Goal: Task Accomplishment & Management: Complete application form

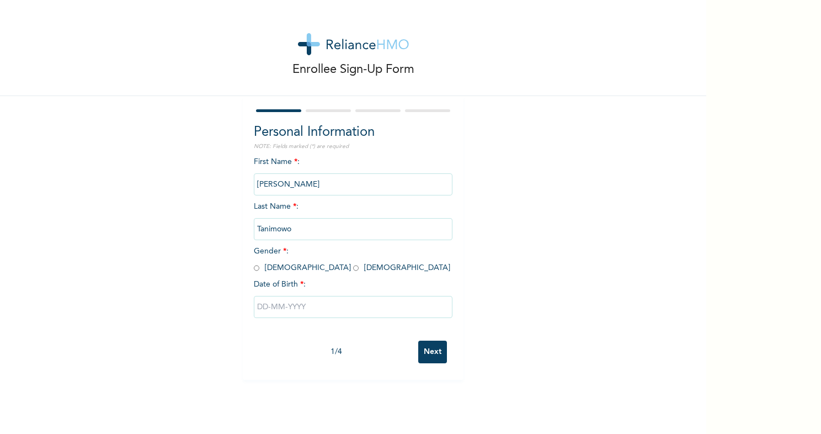
click at [254, 268] on input "radio" at bounding box center [257, 268] width 6 height 10
radio input "true"
click at [276, 312] on input "text" at bounding box center [353, 307] width 199 height 22
select select "7"
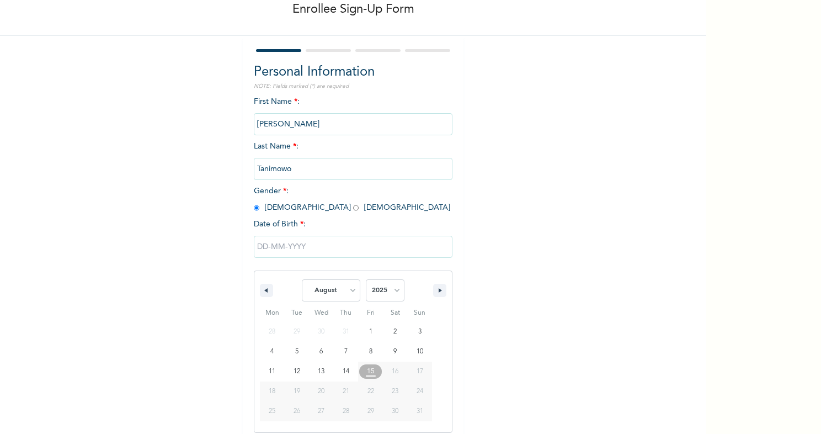
scroll to position [68, 0]
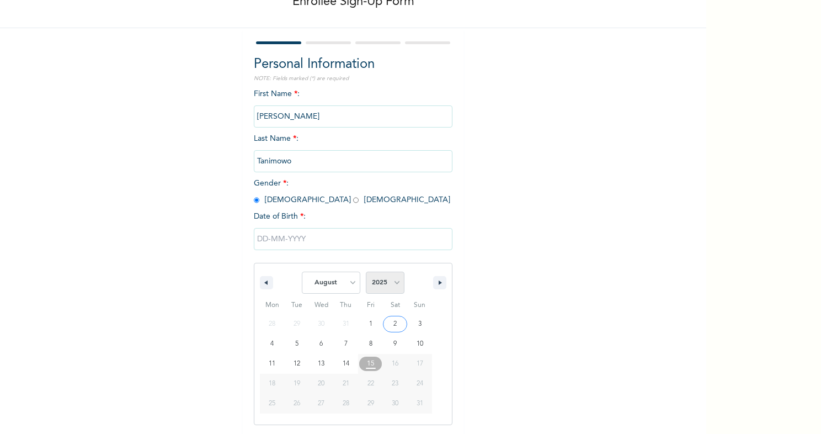
click at [381, 287] on select "2025 2024 2023 2022 2021 2020 2019 2018 2017 2016 2015 2014 2013 2012 2011 2010…" at bounding box center [385, 282] width 39 height 22
select select "1996"
click at [366, 271] on select "2025 2024 2023 2022 2021 2020 2019 2018 2017 2016 2015 2014 2013 2012 2011 2010…" at bounding box center [385, 282] width 39 height 22
click at [343, 281] on select "January February March April May June July August September October November De…" at bounding box center [331, 282] width 58 height 22
select select "4"
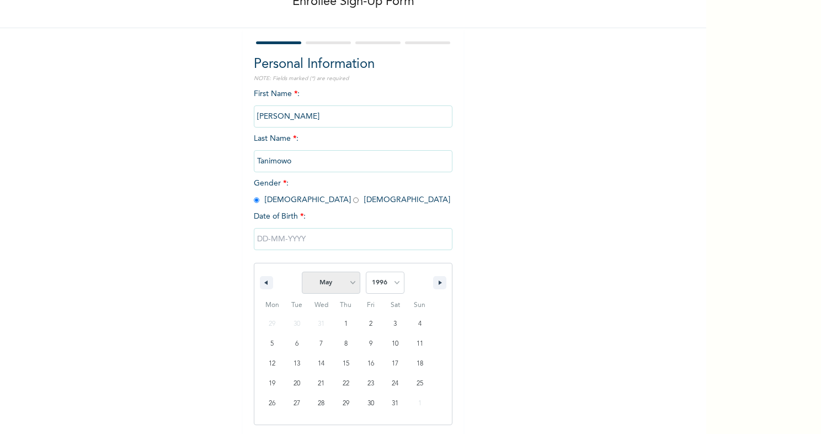
click at [302, 271] on select "January February March April May June July August September October November De…" at bounding box center [331, 282] width 58 height 22
type input "05/19/1996"
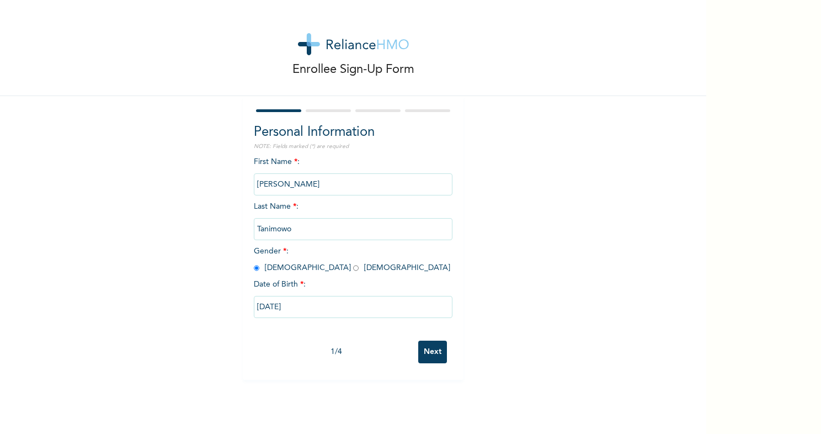
click at [431, 353] on input "Next" at bounding box center [432, 351] width 29 height 23
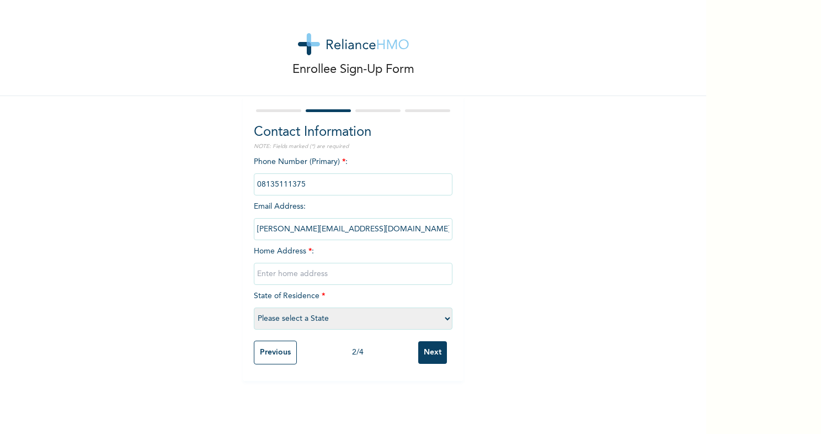
click at [317, 275] on input "text" at bounding box center [353, 274] width 199 height 22
type input "31b sikiru omolaja street, casso, lagos"
select select "25"
click at [427, 357] on input "Next" at bounding box center [432, 352] width 29 height 23
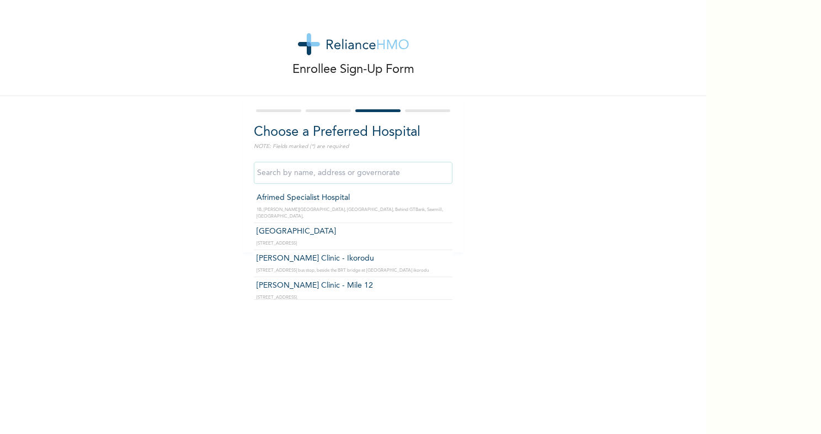
click at [311, 174] on input "text" at bounding box center [353, 173] width 199 height 22
type input "h"
click at [497, 225] on div "Enrollee Sign-Up Form Choose a Preferred Hospital NOTE: Fields marked (*) are r…" at bounding box center [353, 126] width 706 height 252
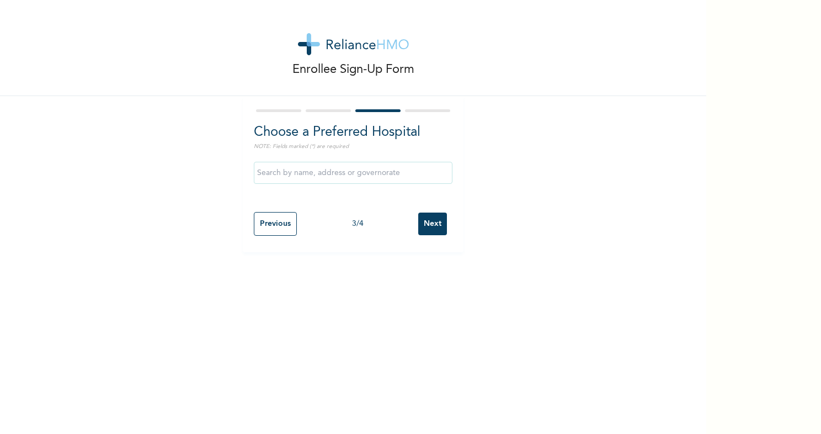
click at [278, 222] on input "Previous" at bounding box center [275, 224] width 43 height 24
select select "25"
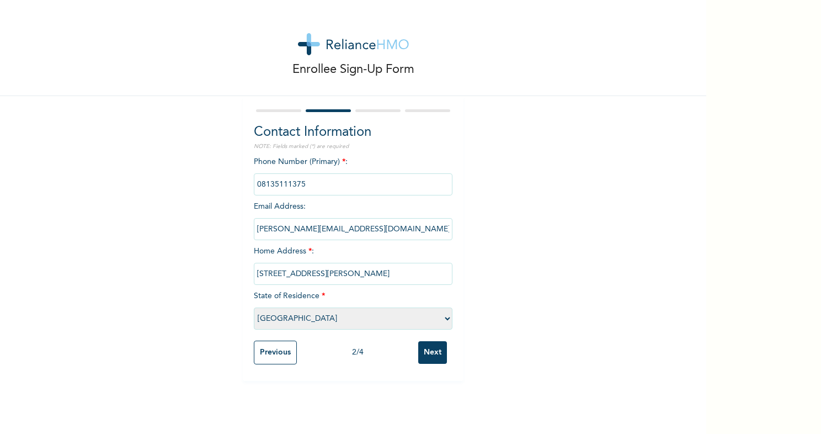
click at [425, 344] on input "Next" at bounding box center [432, 352] width 29 height 23
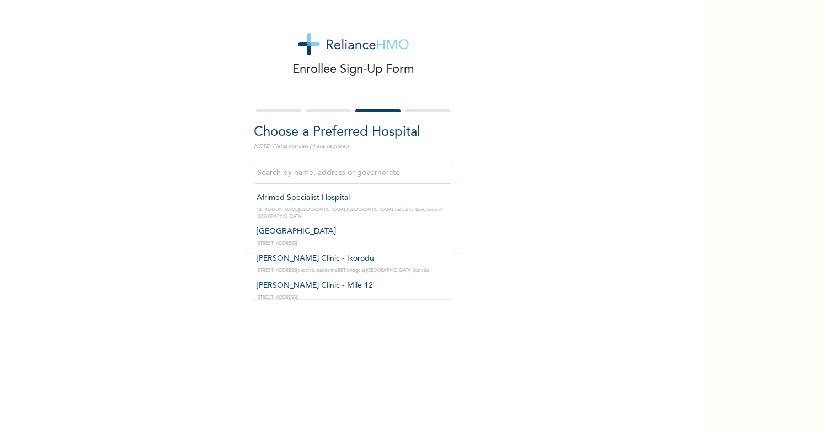
click at [384, 179] on input "text" at bounding box center [353, 173] width 199 height 22
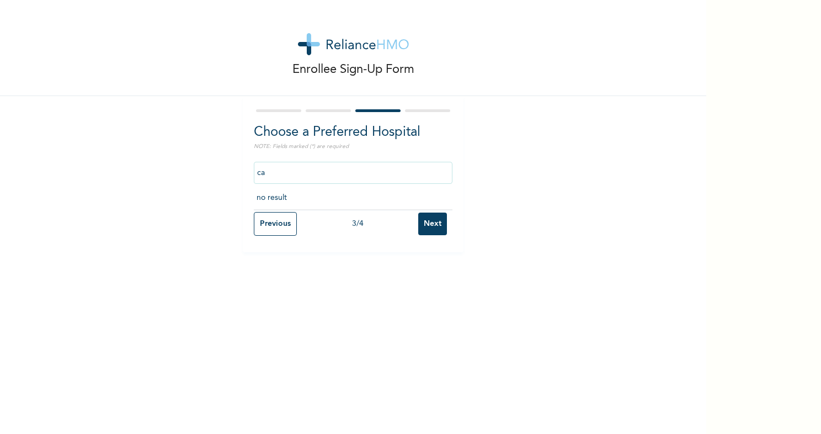
type input "c"
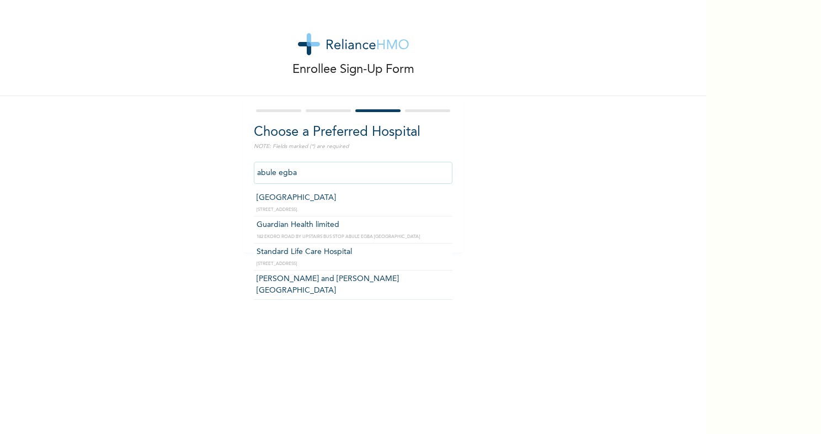
type input "Guardian Health limited"
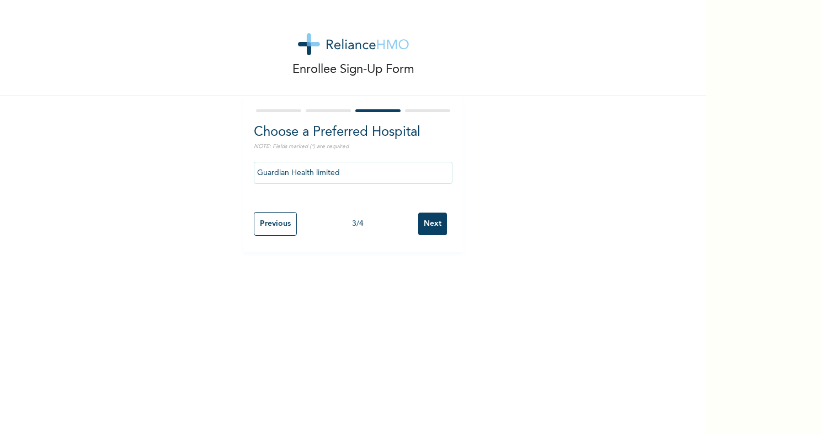
click at [432, 225] on input "Next" at bounding box center [432, 223] width 29 height 23
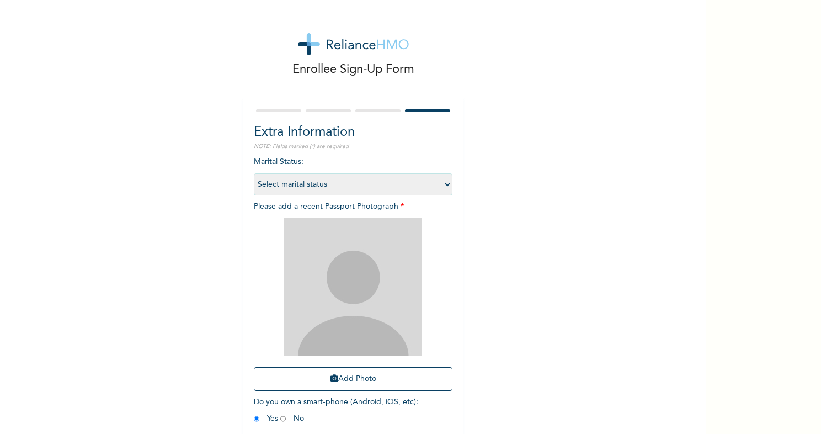
click at [424, 179] on select "Select marital status Single Married Divorced Widow/Widower" at bounding box center [353, 184] width 199 height 22
select select "1"
click at [254, 173] on select "Select marital status Single Married Divorced Widow/Widower" at bounding box center [353, 184] width 199 height 22
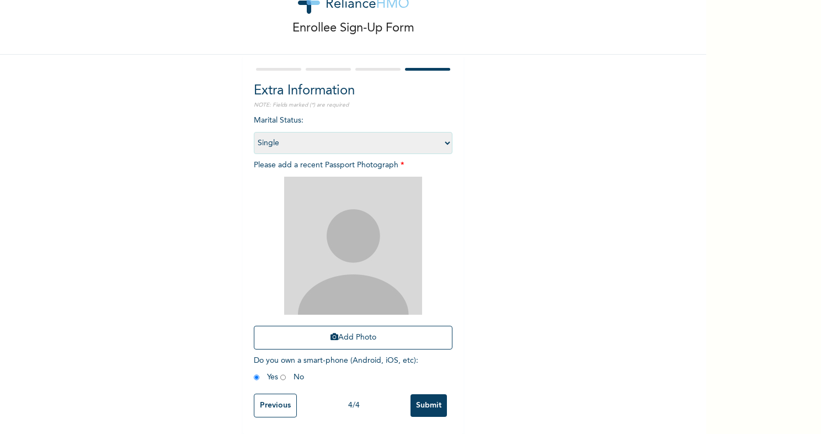
scroll to position [49, 0]
click at [365, 330] on button "Add Photo" at bounding box center [353, 338] width 199 height 24
click at [365, 331] on button "Add Photo" at bounding box center [353, 338] width 199 height 24
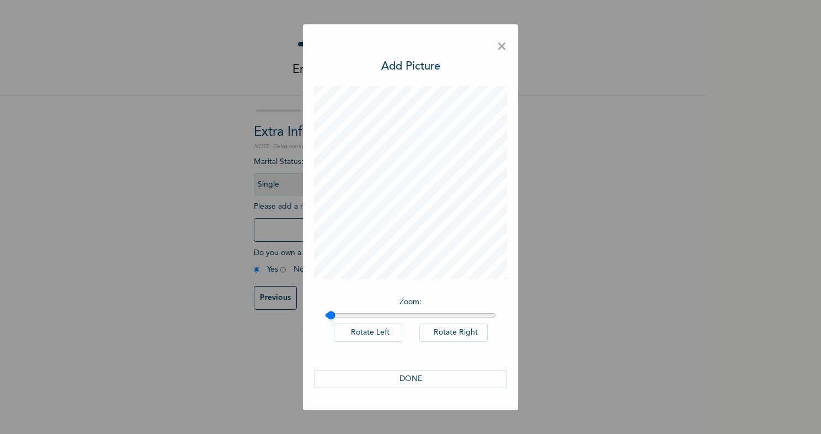
type input "1"
drag, startPoint x: 330, startPoint y: 317, endPoint x: 311, endPoint y: 311, distance: 20.4
click at [325, 311] on input "range" at bounding box center [410, 315] width 171 height 9
click at [413, 378] on button "DONE" at bounding box center [410, 379] width 193 height 18
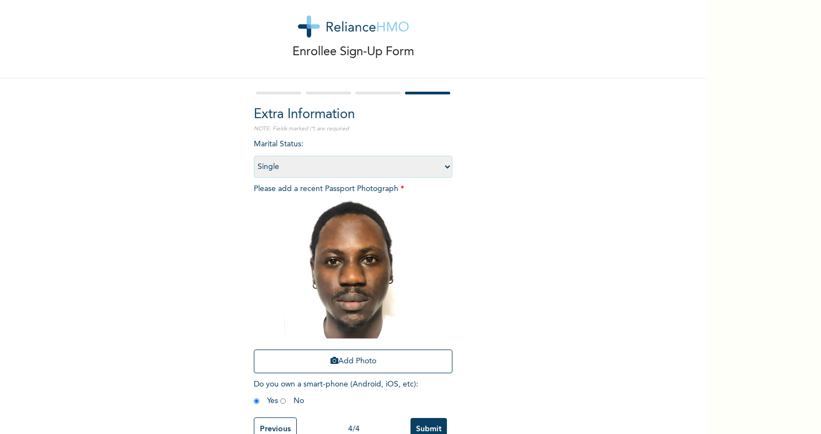
scroll to position [49, 0]
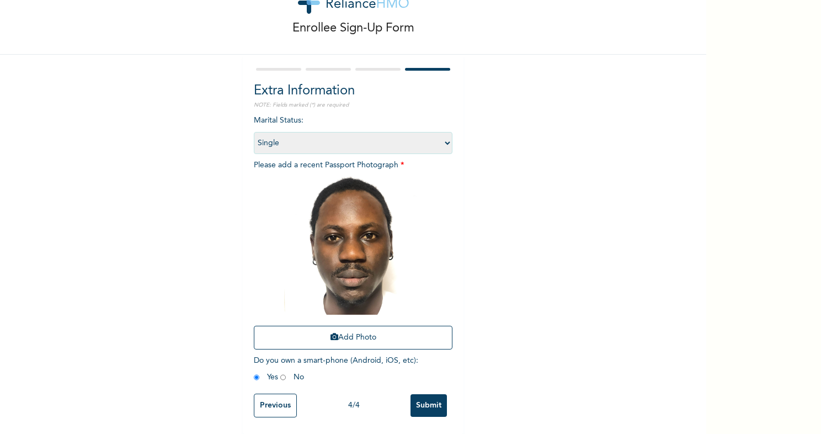
click at [428, 394] on input "Submit" at bounding box center [429, 405] width 36 height 23
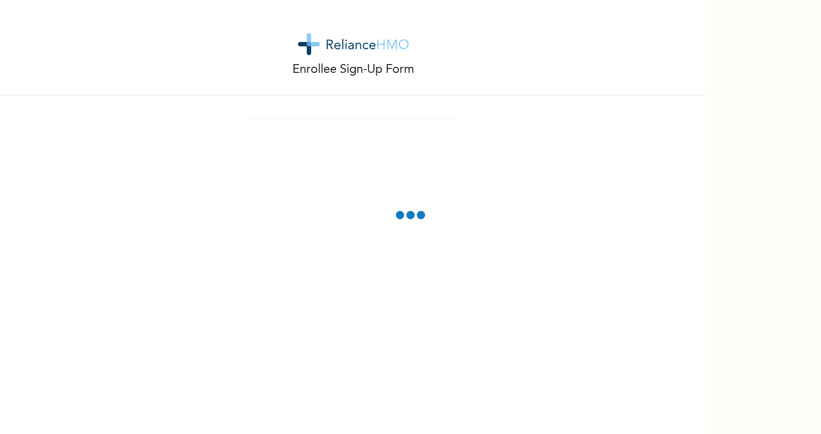
scroll to position [0, 0]
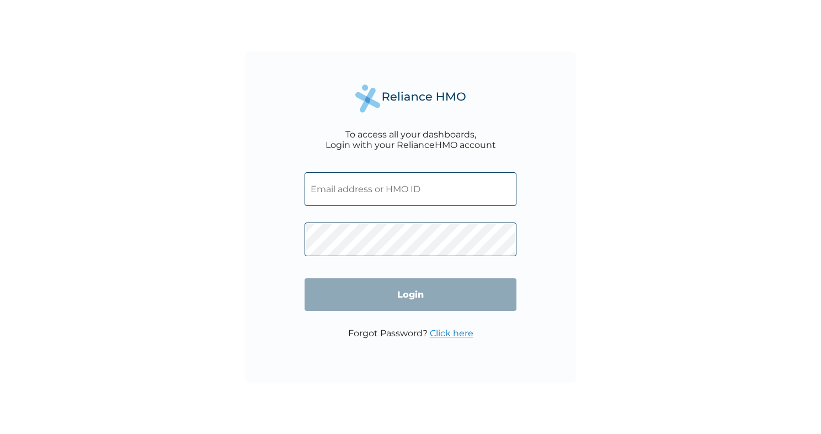
click at [418, 191] on input "text" at bounding box center [411, 189] width 212 height 34
type input "[PERSON_NAME][EMAIL_ADDRESS][DOMAIN_NAME]"
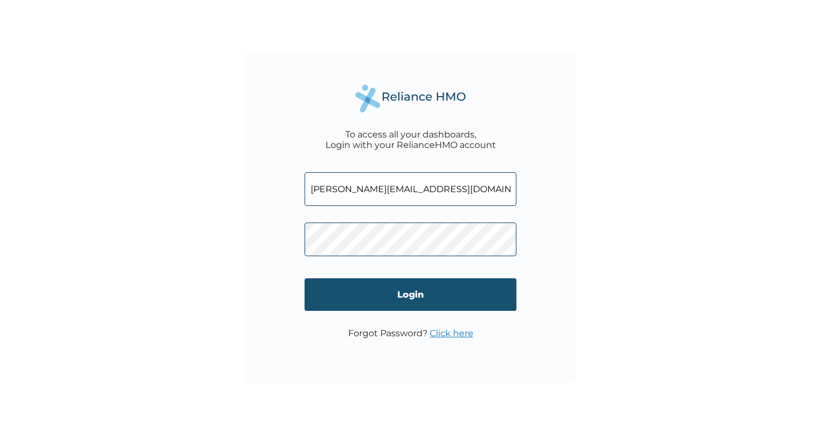
click at [410, 290] on input "Login" at bounding box center [411, 294] width 212 height 33
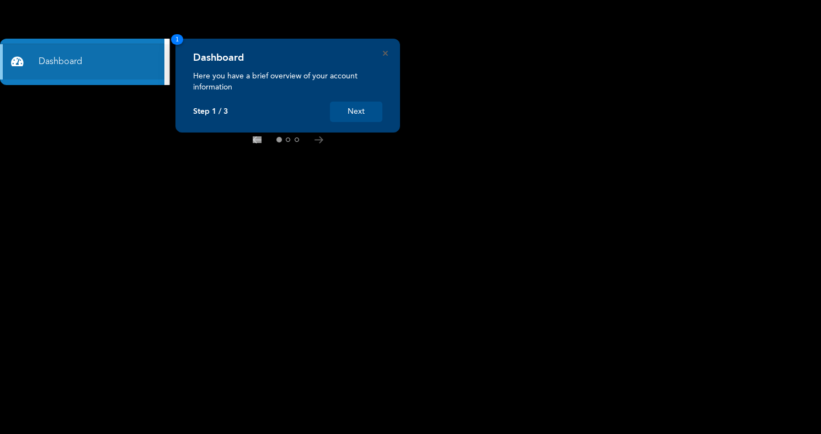
click at [352, 107] on button "Next" at bounding box center [356, 112] width 52 height 20
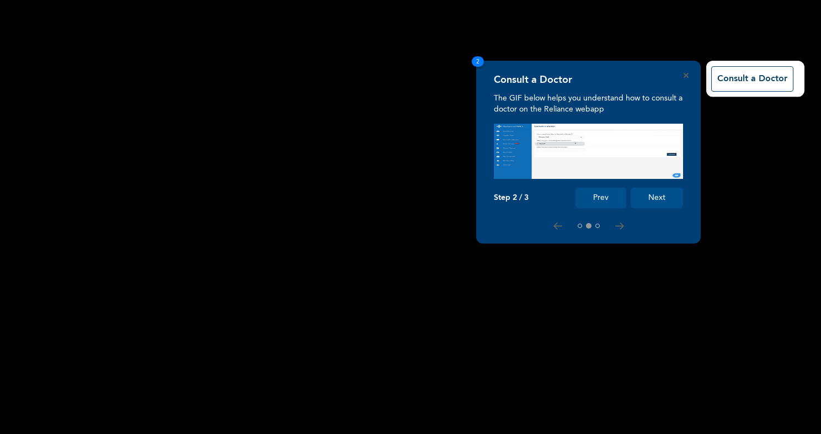
click at [649, 198] on button "Next" at bounding box center [657, 198] width 52 height 20
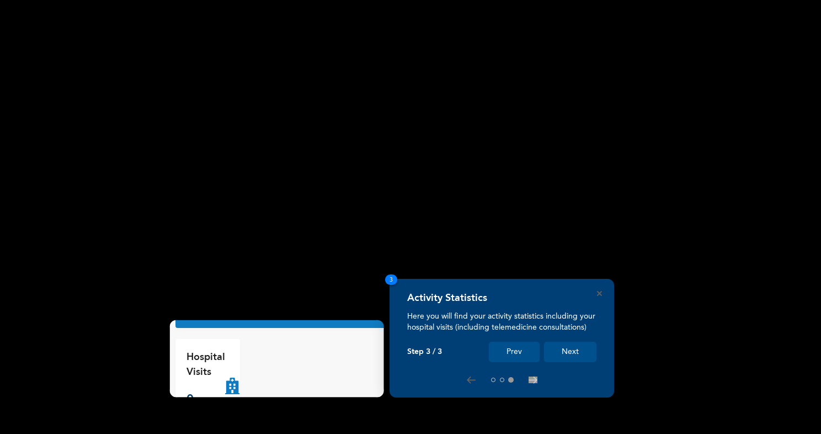
click at [562, 354] on button "Next" at bounding box center [570, 352] width 52 height 20
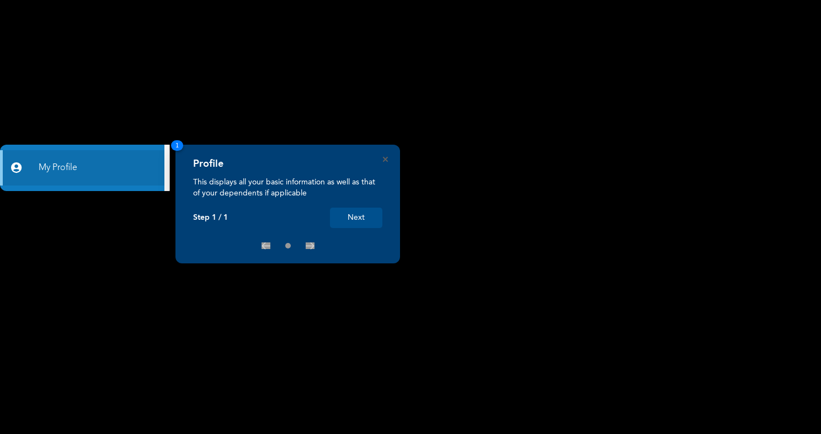
click at [366, 216] on button "Next" at bounding box center [356, 217] width 52 height 20
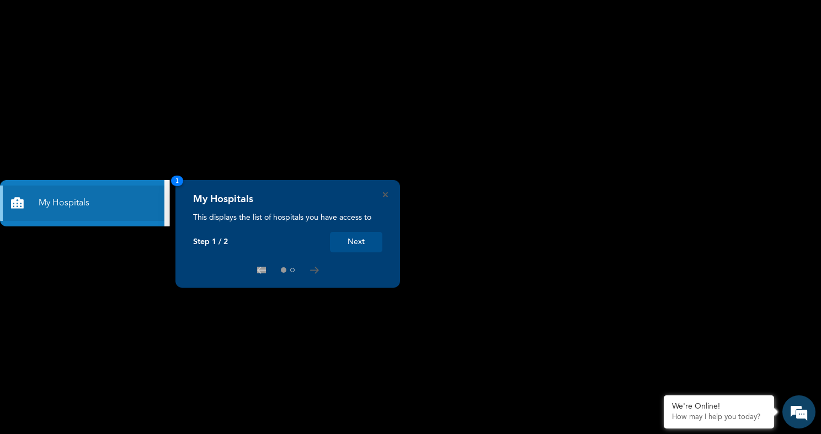
click at [358, 242] on button "Next" at bounding box center [356, 242] width 52 height 20
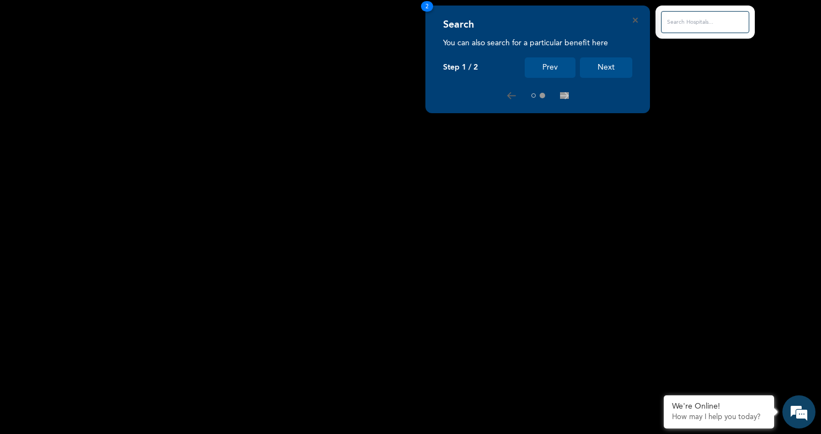
click at [599, 72] on button "Next" at bounding box center [606, 67] width 52 height 20
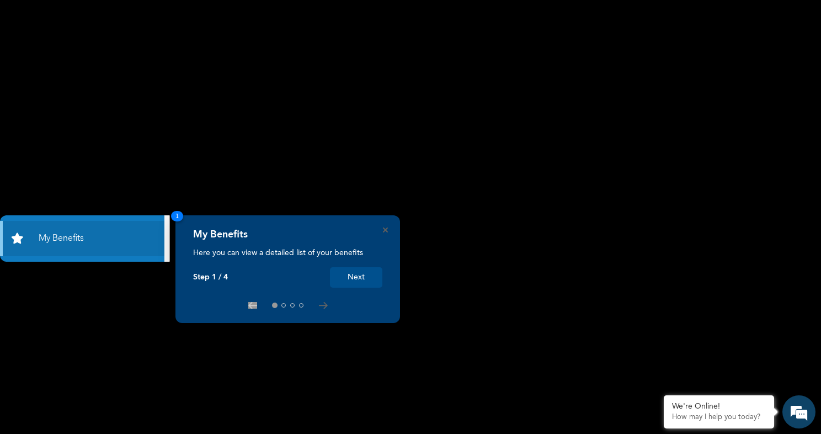
click at [364, 283] on button "Next" at bounding box center [356, 277] width 52 height 20
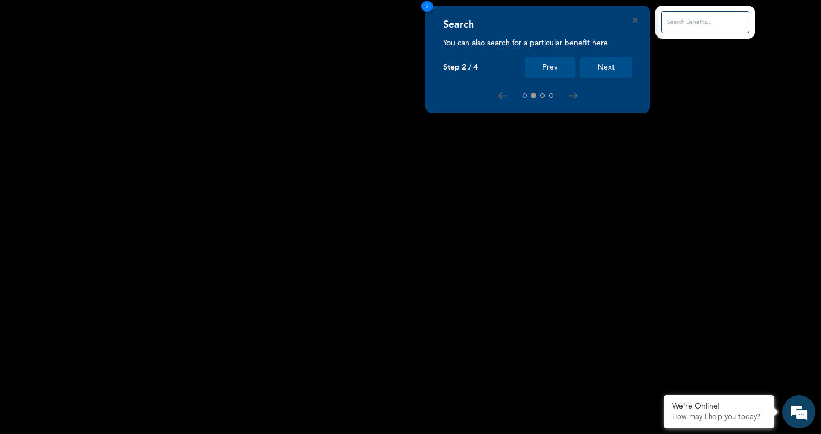
click at [609, 72] on button "Next" at bounding box center [606, 67] width 52 height 20
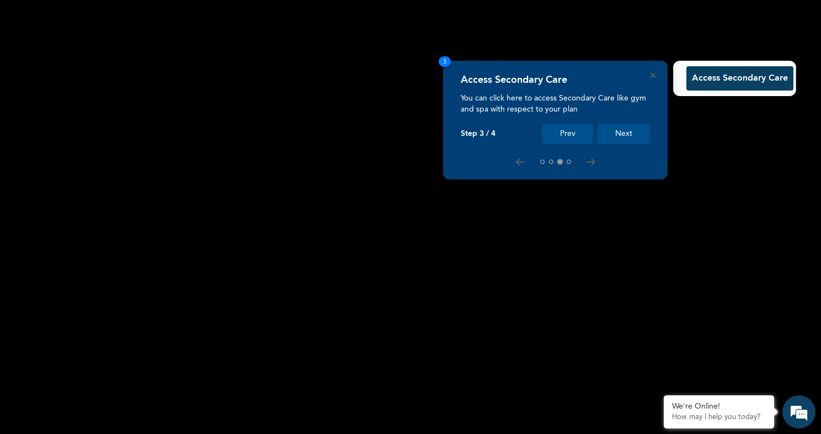
click at [623, 144] on div "Access Secondary Care You can click here to access Secondary Care like gym and …" at bounding box center [555, 120] width 225 height 119
click at [624, 138] on button "Next" at bounding box center [624, 134] width 52 height 20
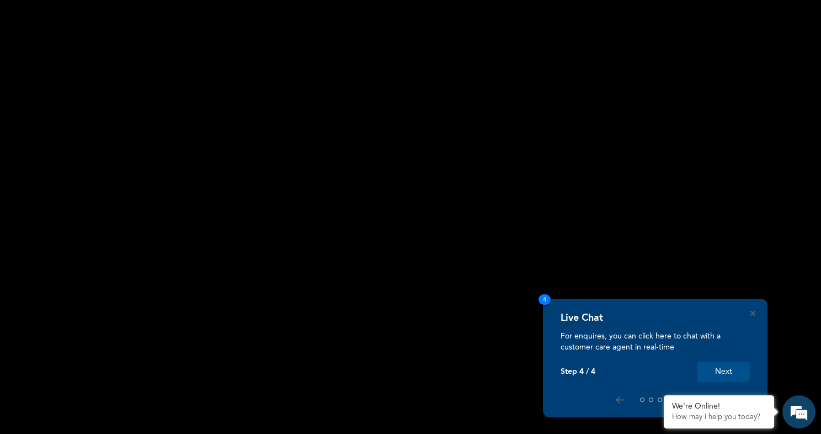
click at [737, 371] on button "Next" at bounding box center [723, 371] width 52 height 20
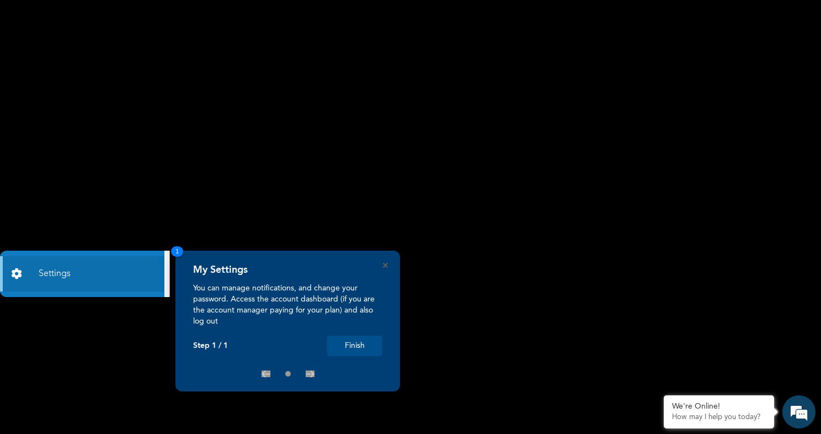
click at [350, 355] on button "Finish" at bounding box center [354, 345] width 55 height 20
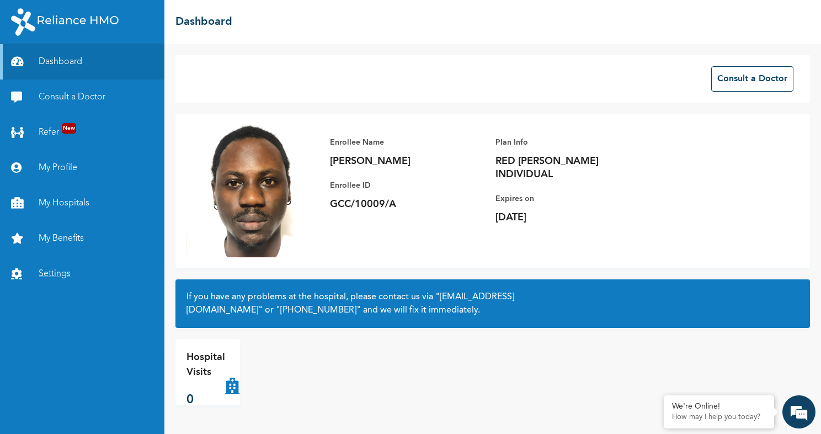
click at [79, 268] on link "Settings" at bounding box center [82, 273] width 164 height 35
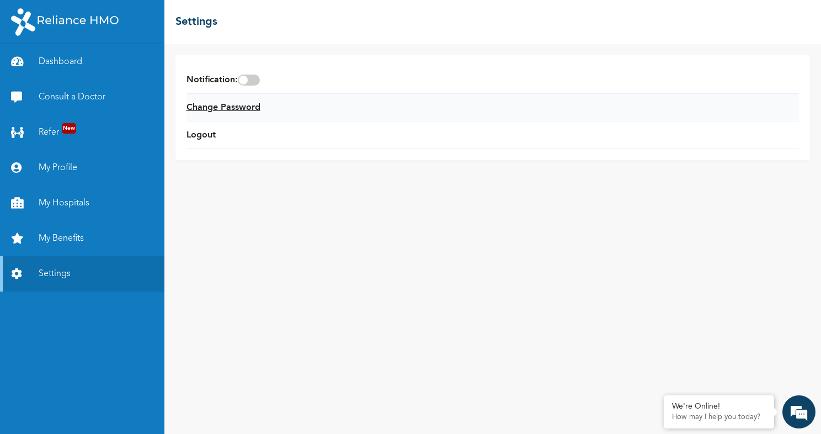
click at [225, 110] on link "Change Password" at bounding box center [224, 107] width 74 height 13
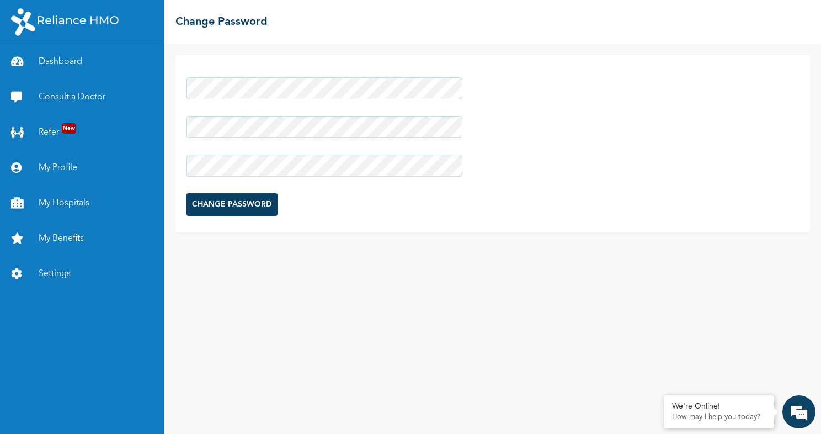
click at [252, 202] on input "CHANGE PASSWORD" at bounding box center [232, 204] width 91 height 23
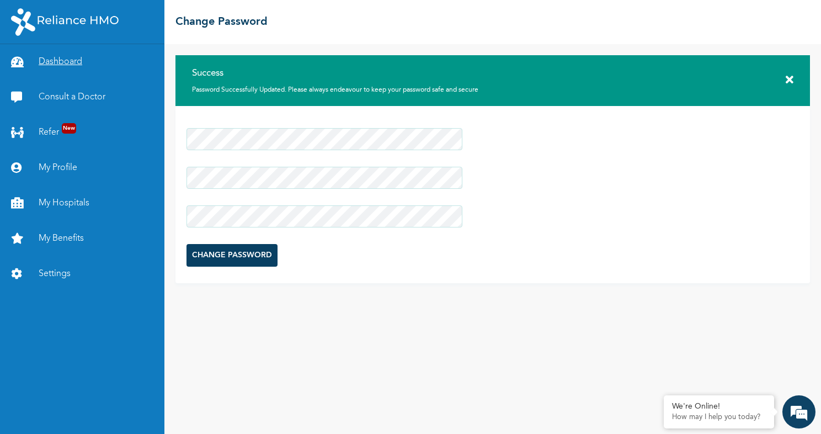
click at [52, 62] on link "Dashboard" at bounding box center [82, 61] width 164 height 35
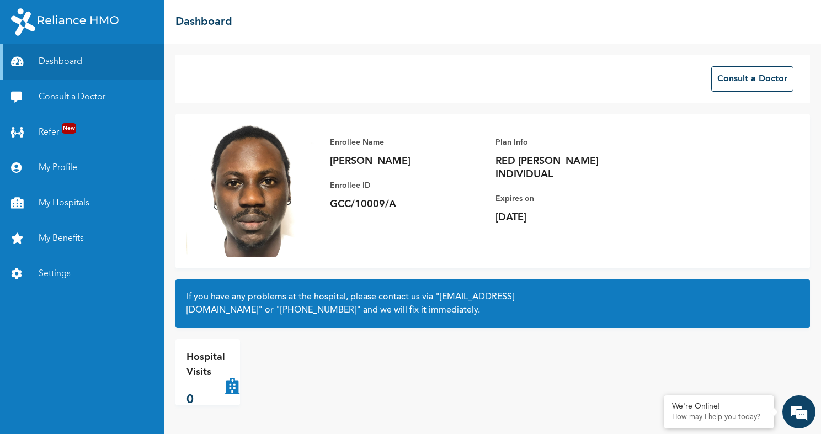
click at [268, 197] on img at bounding box center [253, 191] width 132 height 132
click at [62, 161] on link "My Profile" at bounding box center [82, 167] width 164 height 35
